Goal: Book appointment/travel/reservation

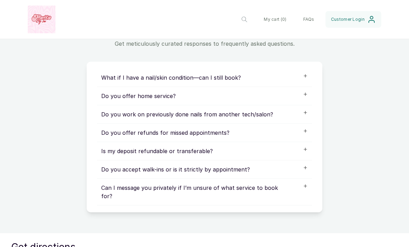
scroll to position [389, 0]
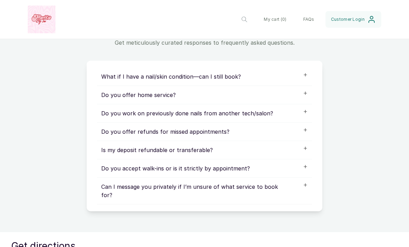
click at [309, 109] on div "Do you work on previously done nails from another tech/salon?" at bounding box center [204, 113] width 215 height 18
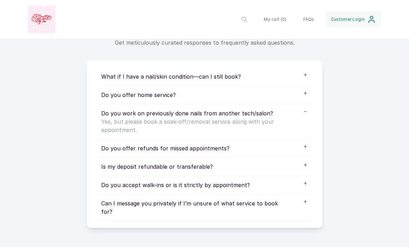
scroll to position [366, 0]
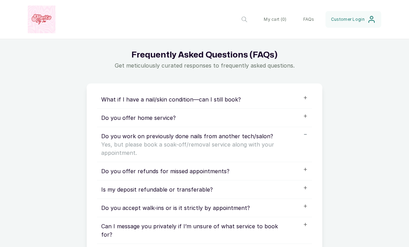
click at [305, 102] on div "What if I have a nail/skin condition—can I still book?" at bounding box center [204, 99] width 207 height 8
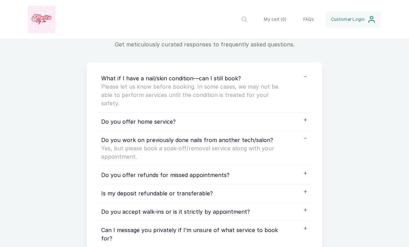
scroll to position [390, 0]
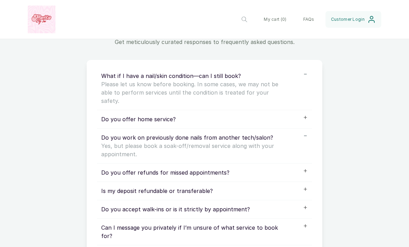
click at [306, 115] on div "Do you offer home service?" at bounding box center [204, 119] width 207 height 8
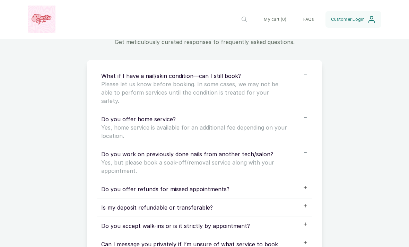
click at [301, 79] on div "What if I have a nail/skin condition—can I still book? Please let us know befor…" at bounding box center [204, 88] width 207 height 33
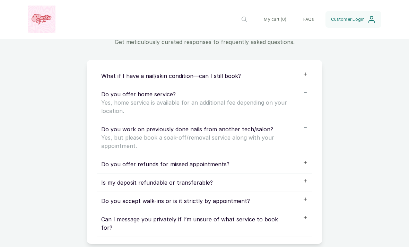
click at [305, 94] on icon at bounding box center [305, 92] width 5 height 5
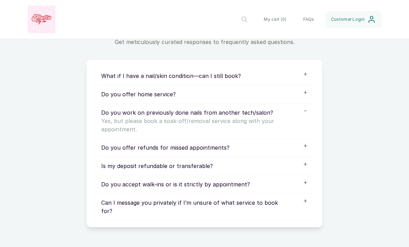
click at [308, 113] on div "Do you work on previously done nails from another tech/salon? Yes, but please b…" at bounding box center [204, 121] width 215 height 35
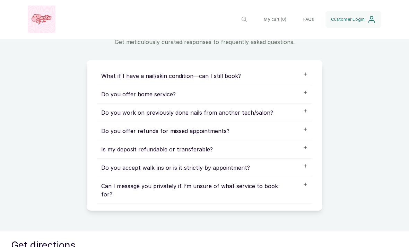
click at [307, 131] on icon at bounding box center [305, 129] width 5 height 5
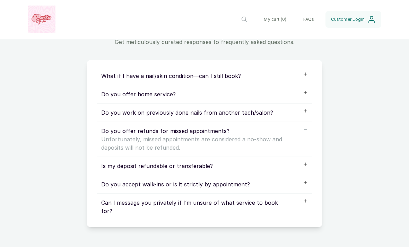
click at [311, 136] on div "Do you offer refunds for missed appointments? Unfortunately, missed appointment…" at bounding box center [204, 139] width 215 height 35
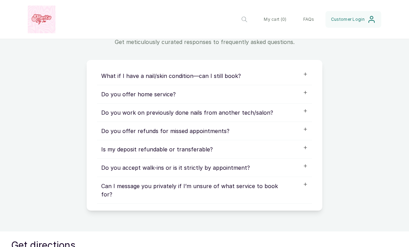
click at [309, 149] on div "Is my deposit refundable or transferable?" at bounding box center [204, 149] width 215 height 18
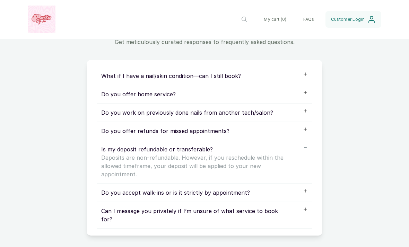
click at [306, 151] on div "Is my deposit refundable or transferable? Deposits are non-refundable. However,…" at bounding box center [204, 161] width 207 height 33
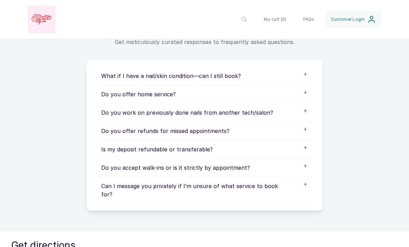
click at [306, 168] on div "Do you accept walk-ins or is it strictly by appointment?" at bounding box center [204, 168] width 207 height 8
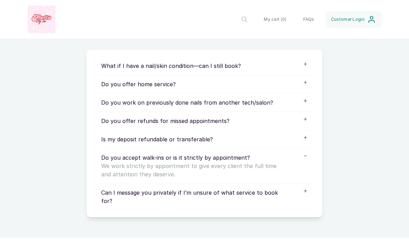
scroll to position [402, 0]
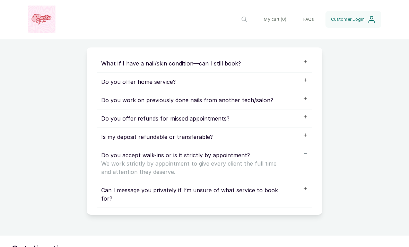
click at [304, 159] on div "Do you accept walk-ins or is it strictly by appointment? We work strictly by ap…" at bounding box center [204, 163] width 207 height 25
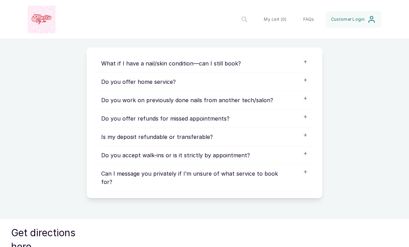
click at [302, 179] on div "Can I message you privately if I’m unsure of what service to book for?" at bounding box center [204, 178] width 215 height 27
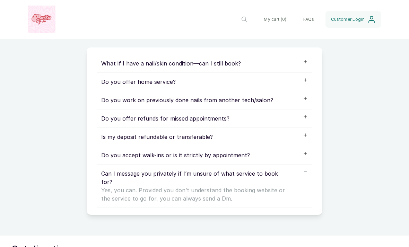
click at [302, 172] on div "Can I message you privately if I’m unsure of what service to book for? Yes, you…" at bounding box center [204, 186] width 207 height 33
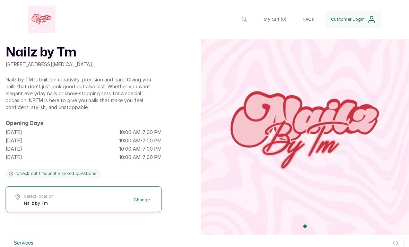
scroll to position [12, 0]
click at [189, 77] on div "Nailz by Tm 6 Oseni Street, Anthony, Lagos, Nigeria , , Nailz by TM is built on…" at bounding box center [204, 131] width 409 height 208
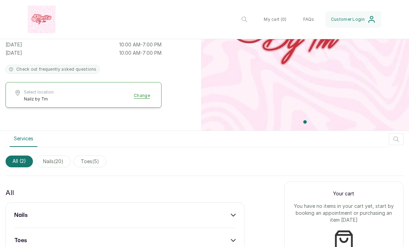
scroll to position [124, 0]
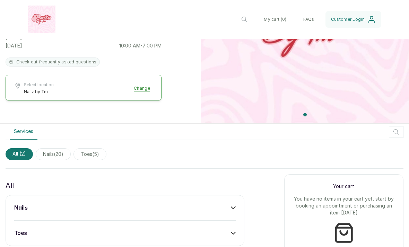
click at [53, 164] on div "All ( 2 ) nails ( 20 ) toes ( 5 )" at bounding box center [205, 154] width 398 height 23
click at [50, 156] on span "nails ( 20 )" at bounding box center [53, 154] width 35 height 12
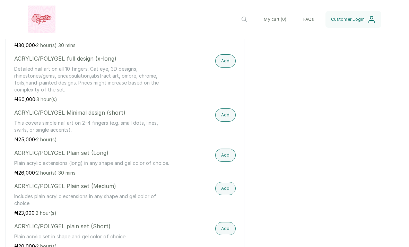
scroll to position [475, 0]
click at [226, 118] on button "Add" at bounding box center [225, 115] width 20 height 13
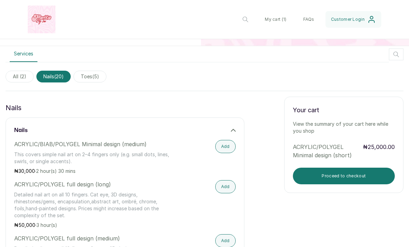
scroll to position [213, 0]
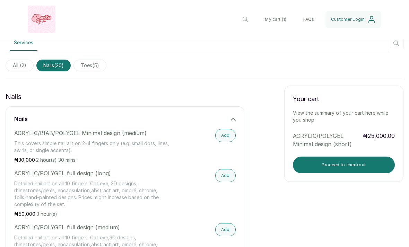
click at [324, 168] on button "Proceed to checkout" at bounding box center [344, 165] width 102 height 17
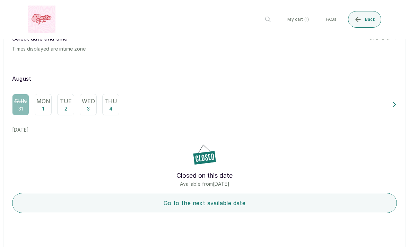
scroll to position [23, 0]
click at [68, 107] on div "Tue 2" at bounding box center [65, 104] width 17 height 21
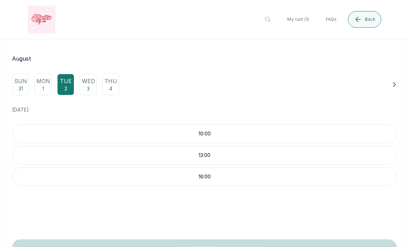
scroll to position [44, 0]
click at [249, 159] on div "13:00" at bounding box center [204, 154] width 385 height 19
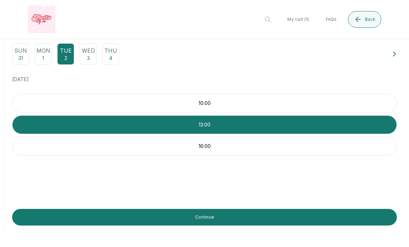
click at [221, 224] on button "Continue" at bounding box center [204, 217] width 385 height 17
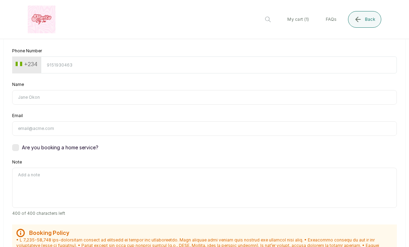
scroll to position [63, 0]
click at [12, 150] on label at bounding box center [15, 147] width 7 height 7
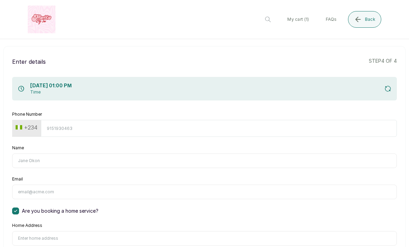
scroll to position [-4, 0]
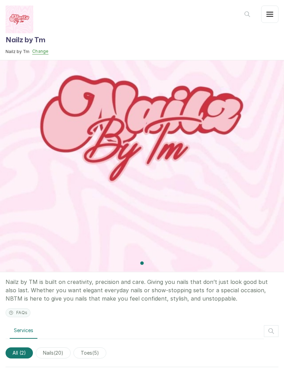
scroll to position [51, 0]
